Goal: Check status

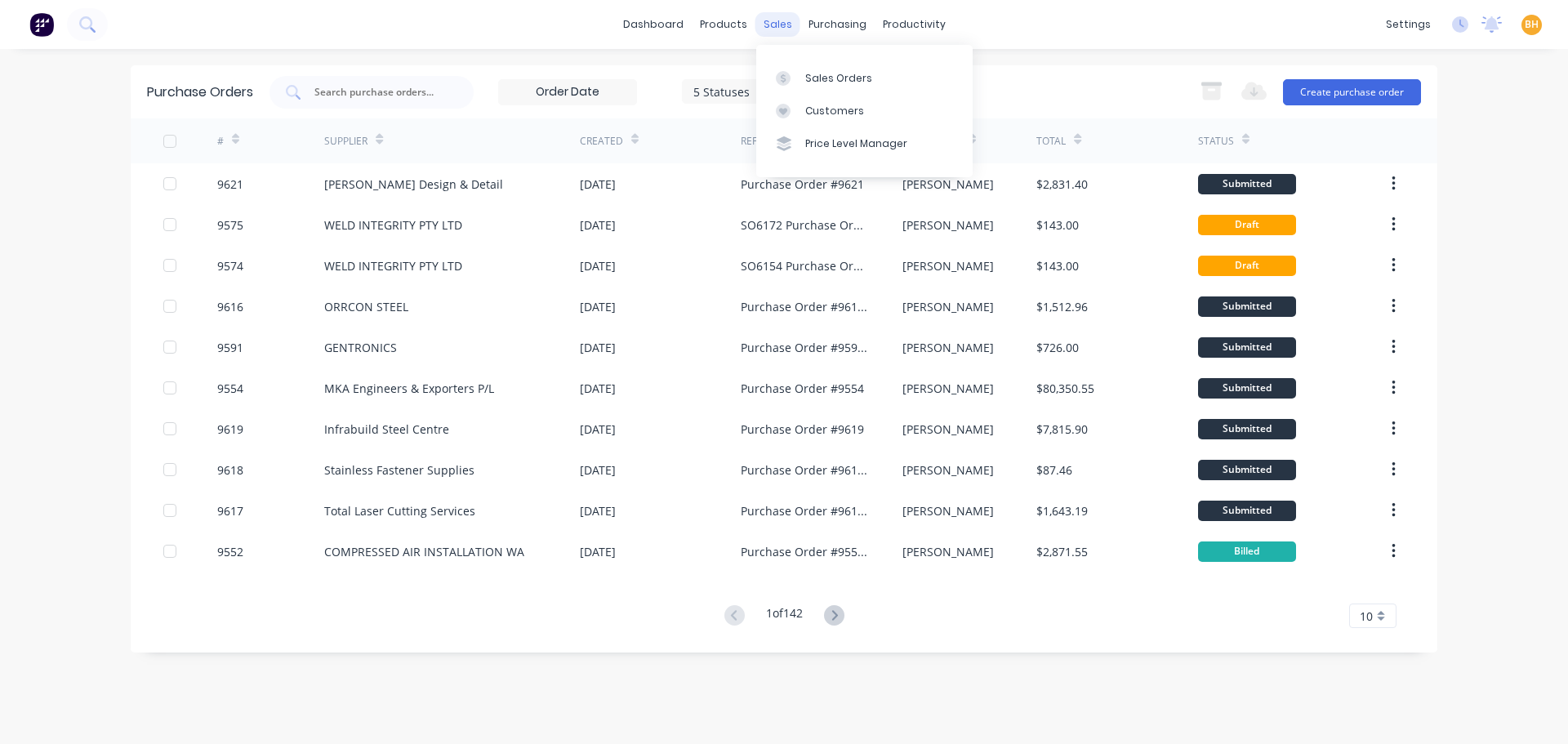
click at [770, 24] on div "sales" at bounding box center [777, 25] width 45 height 25
click at [800, 73] on link "Sales Orders" at bounding box center [864, 77] width 217 height 32
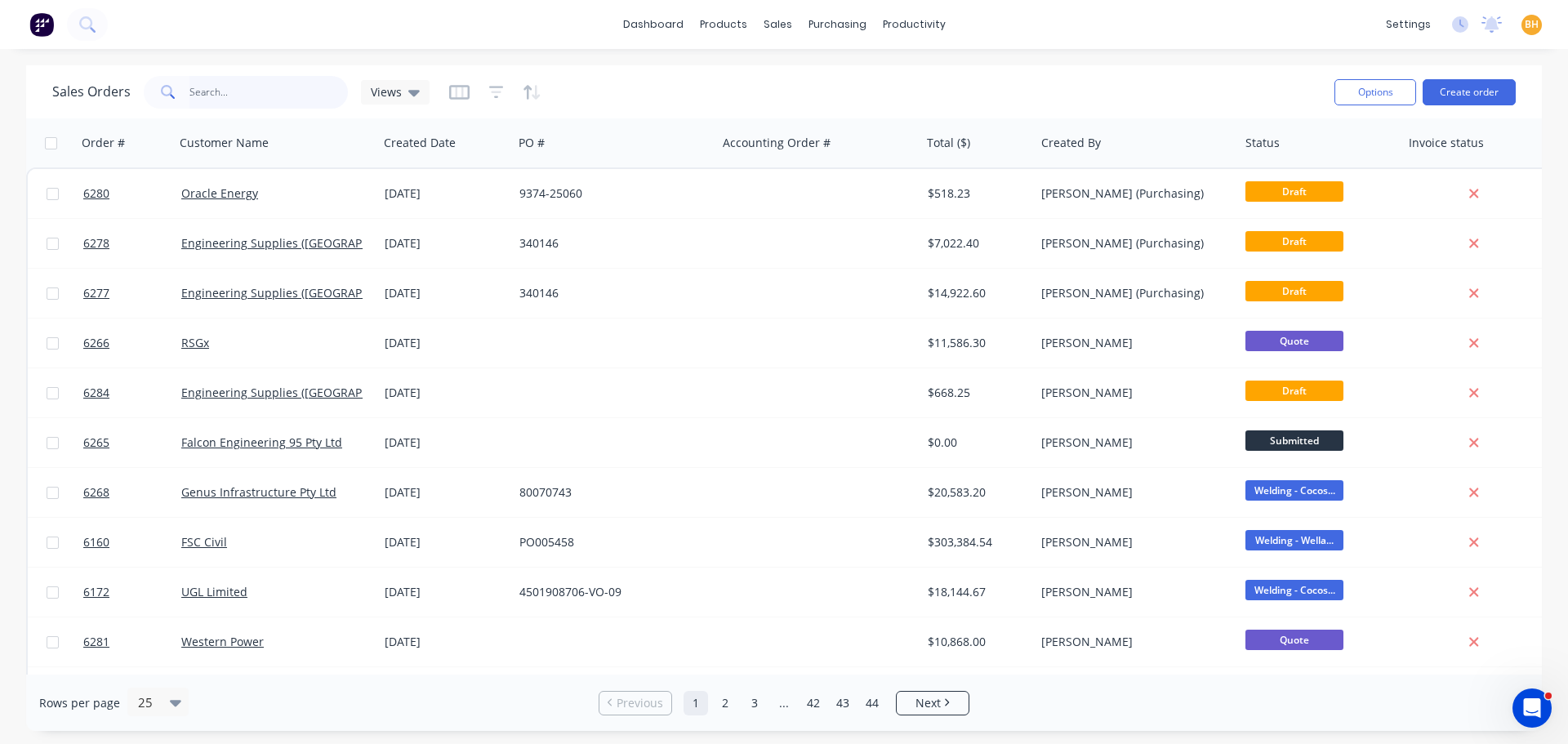
click at [283, 91] on input "text" at bounding box center [268, 92] width 159 height 32
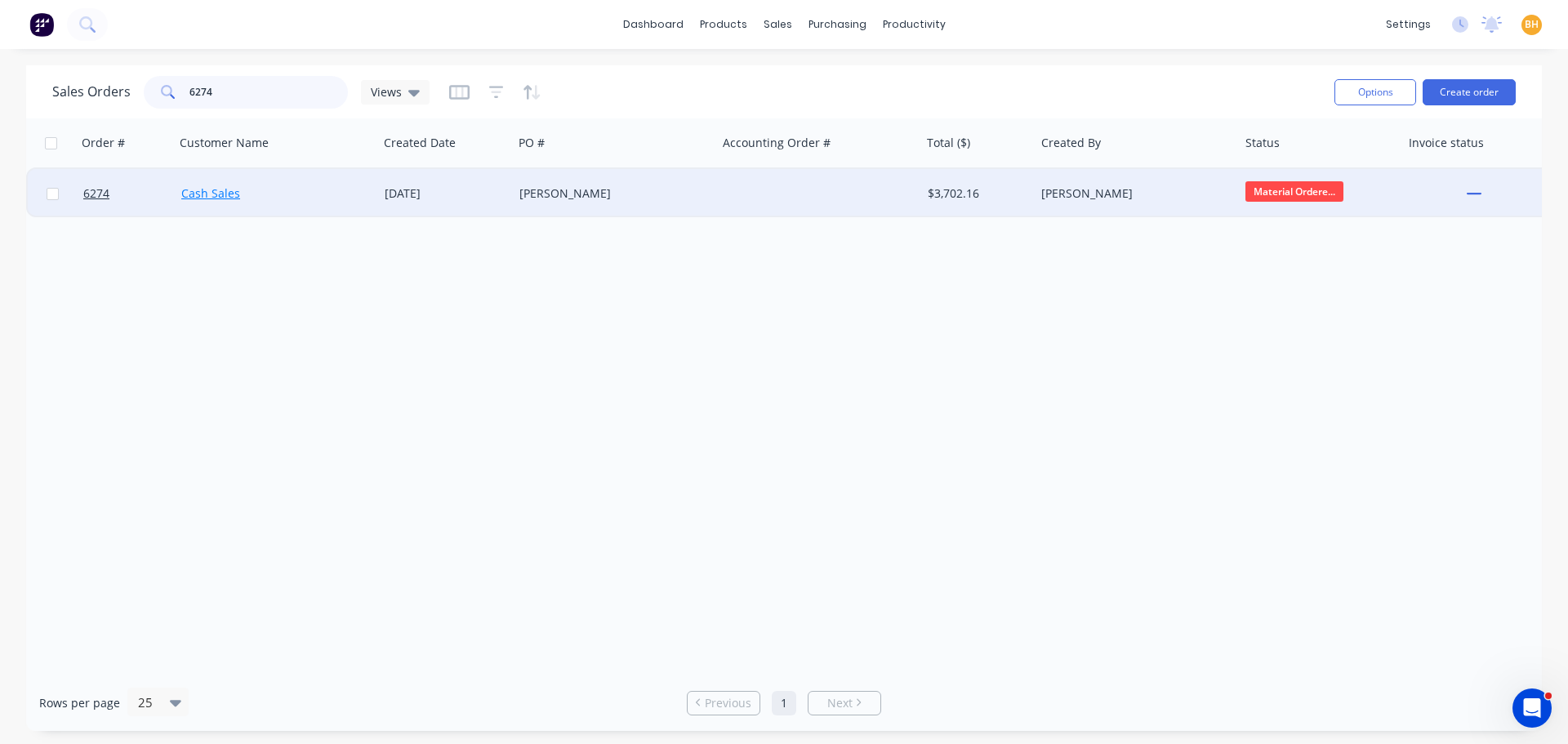
type input "6274"
click at [226, 201] on div "Cash Sales" at bounding box center [272, 193] width 182 height 17
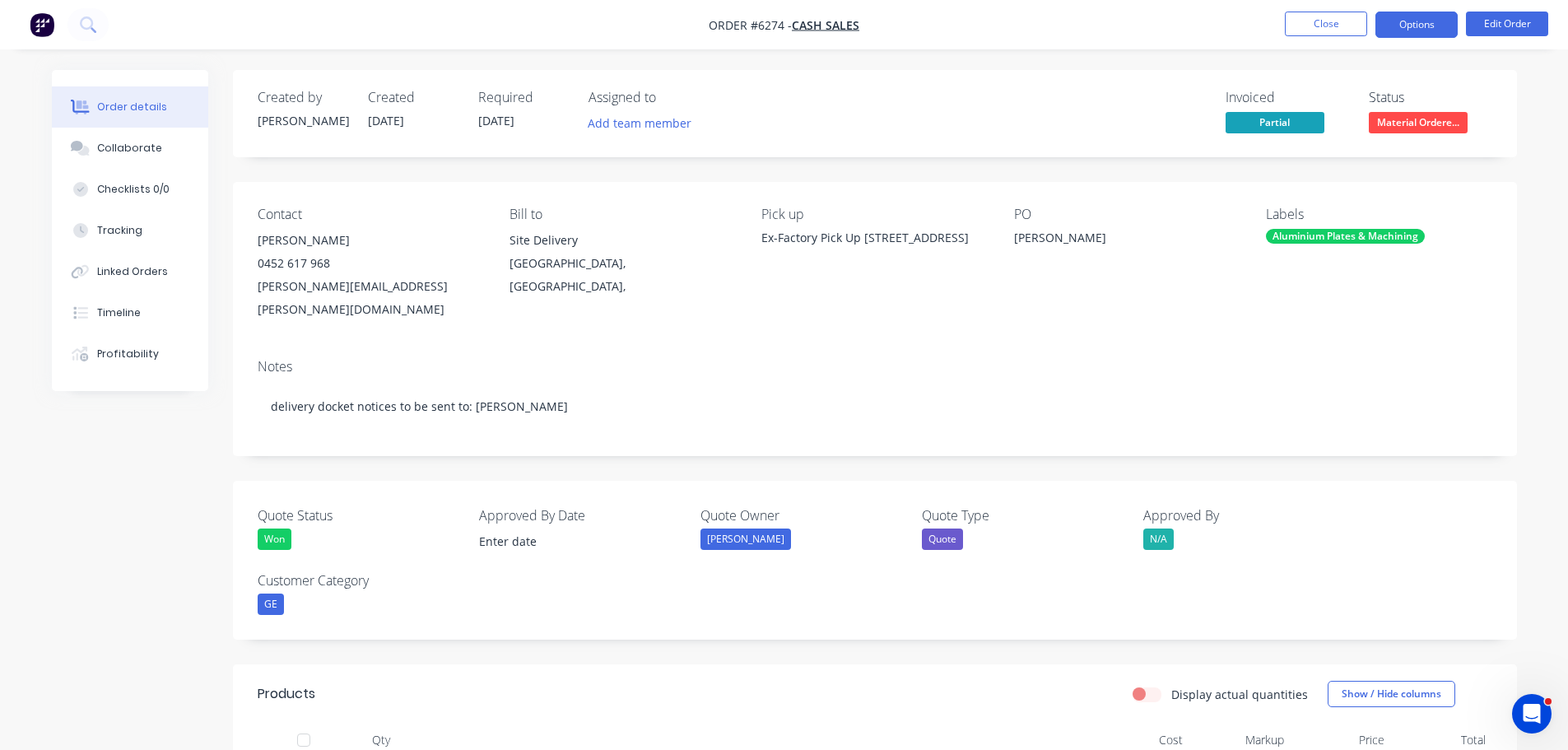
click at [1404, 21] on button "Options" at bounding box center [1416, 25] width 82 height 27
click at [1420, 18] on button "Options" at bounding box center [1416, 25] width 82 height 27
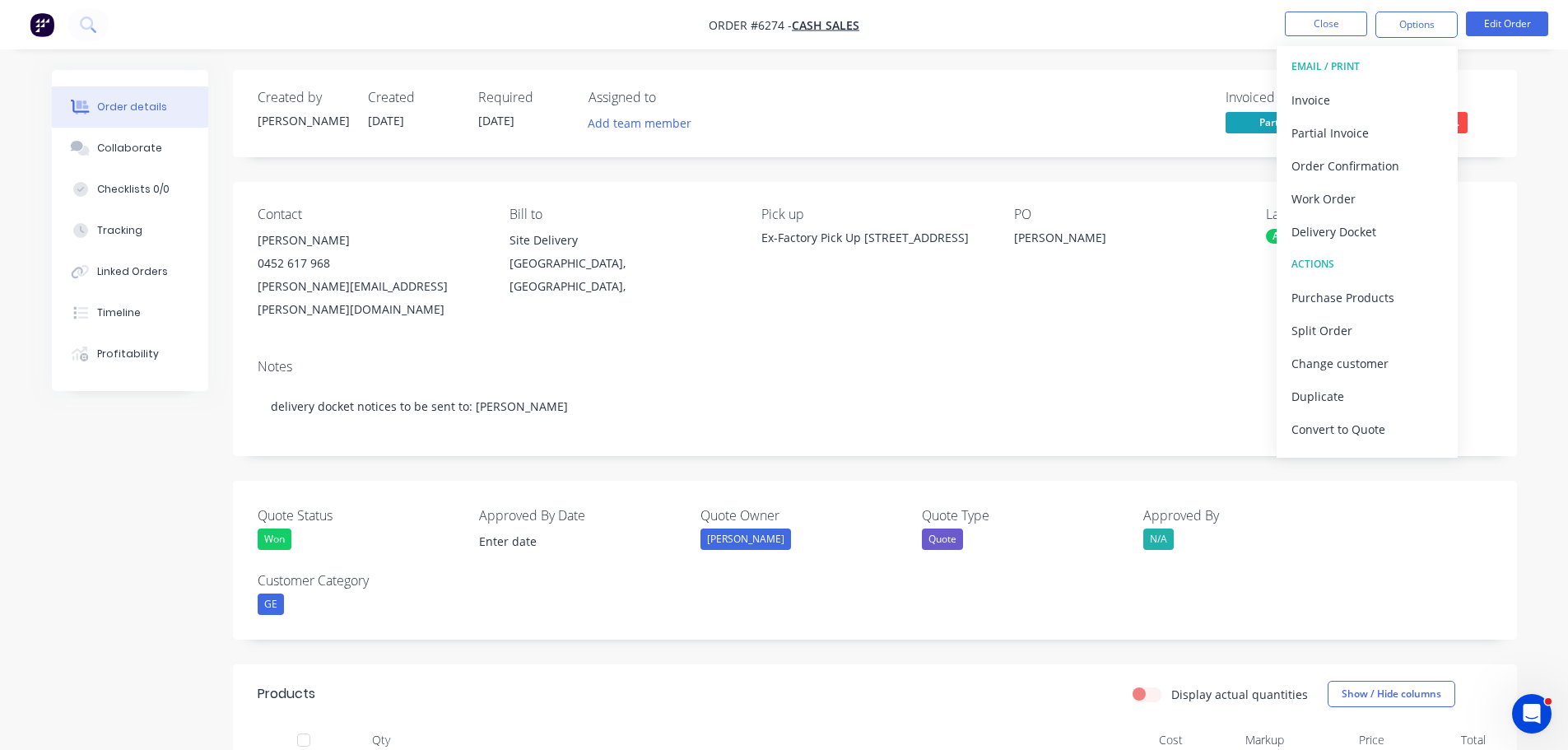
click at [1092, 67] on div "Order details Collaborate Checklists 0/0 Tracking Linked Orders Timeline Profit…" at bounding box center [784, 744] width 1568 height 1488
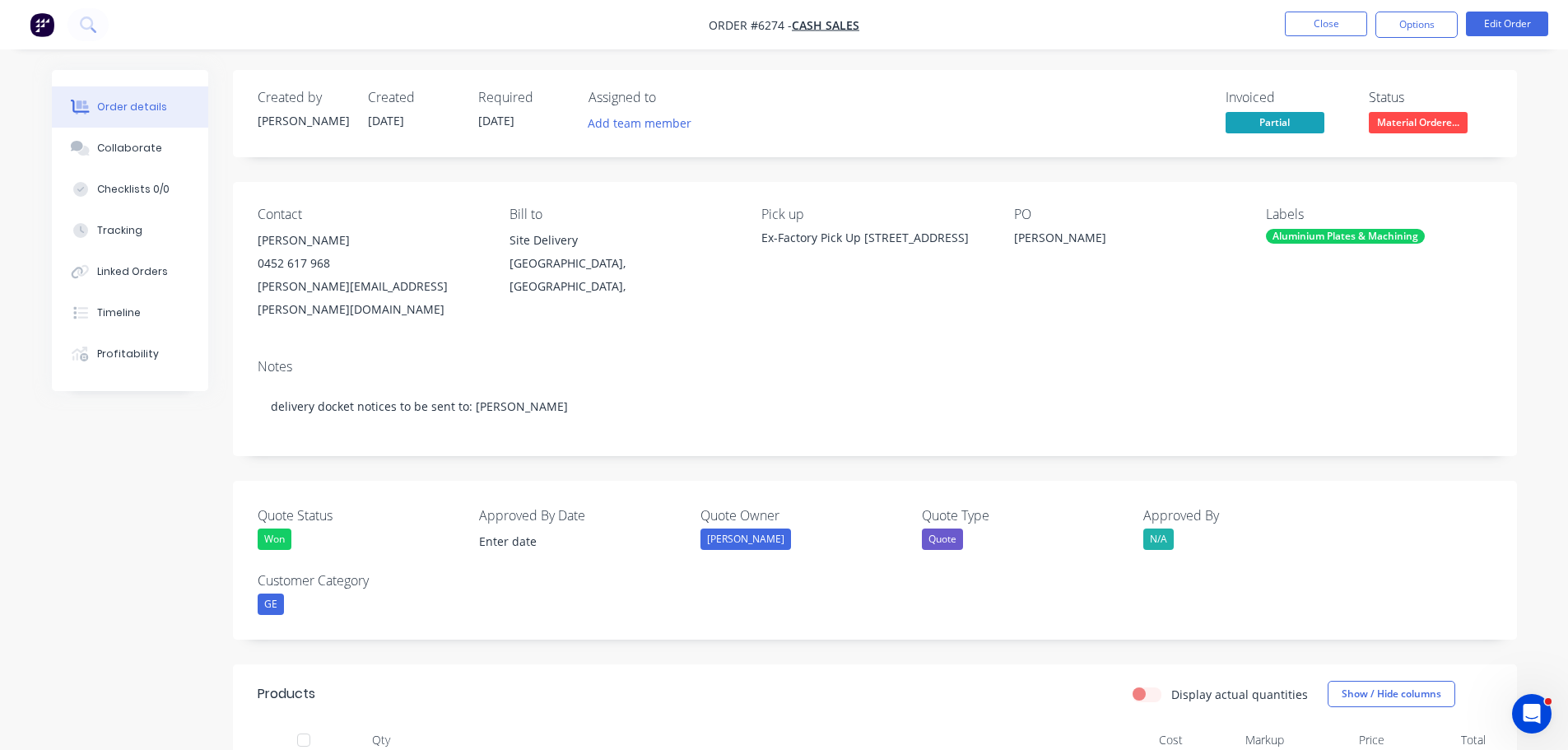
click at [1157, 266] on div "PO Paul Lavall" at bounding box center [1127, 264] width 226 height 114
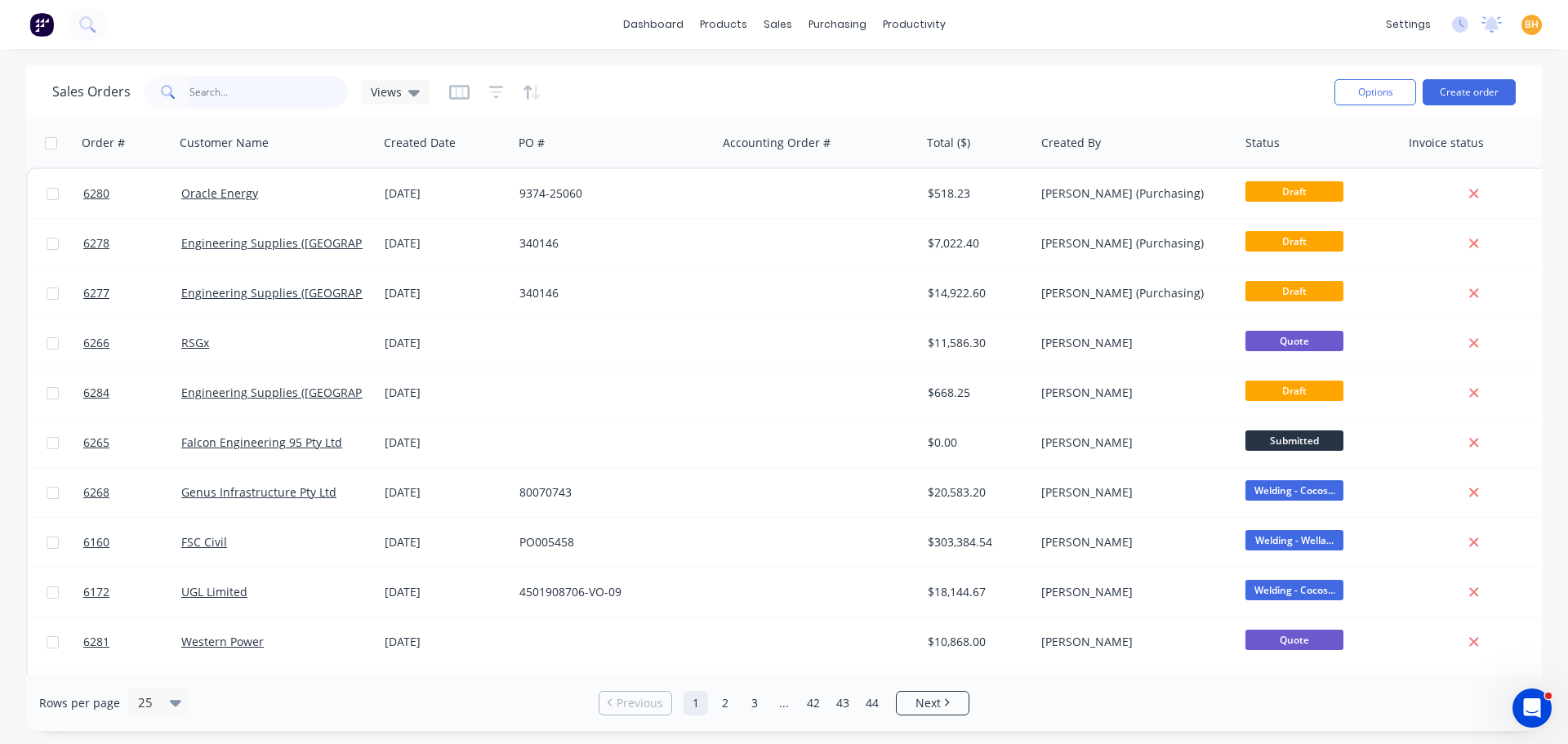
click at [215, 96] on input "text" at bounding box center [268, 92] width 159 height 32
